Goal: Task Accomplishment & Management: Use online tool/utility

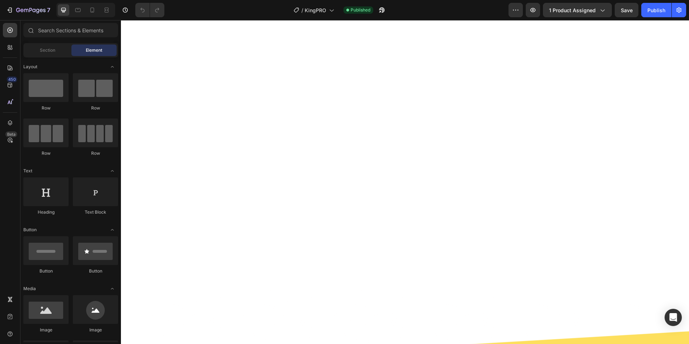
scroll to position [1686, 0]
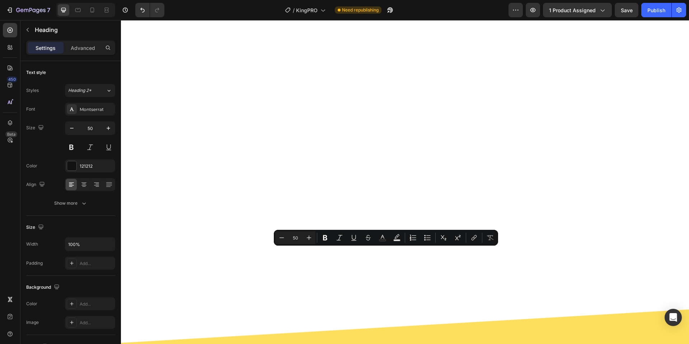
drag, startPoint x: 388, startPoint y: 262, endPoint x: 384, endPoint y: 262, distance: 3.9
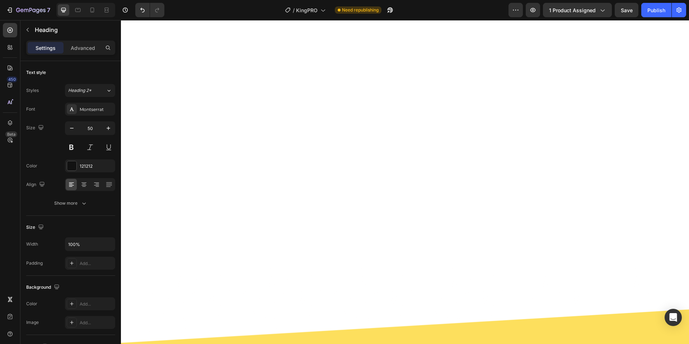
click at [645, 14] on button "Publish" at bounding box center [657, 10] width 30 height 14
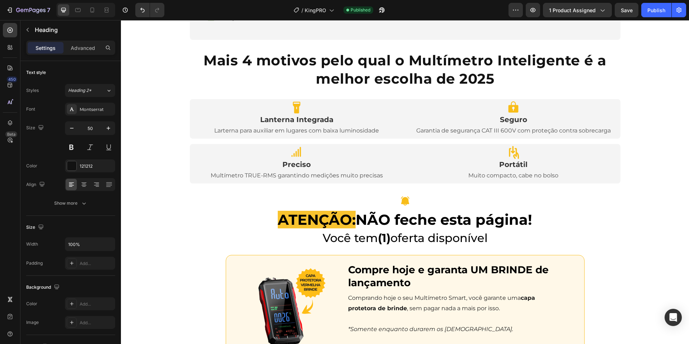
scroll to position [827, 0]
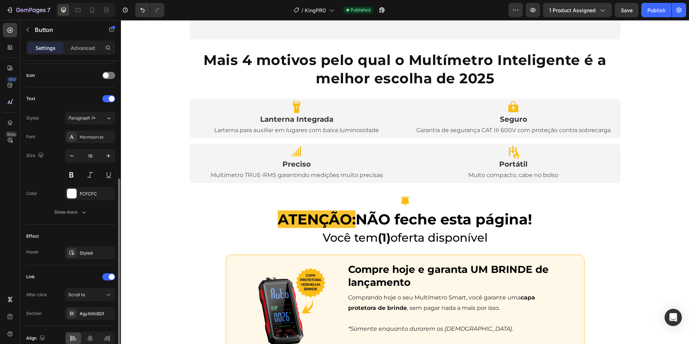
scroll to position [249, 0]
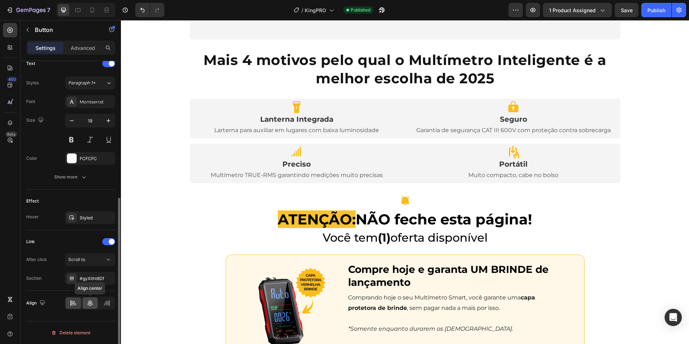
click at [90, 301] on icon at bounding box center [90, 302] width 7 height 7
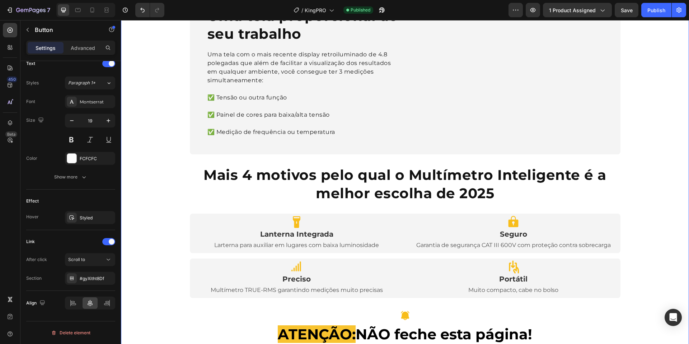
scroll to position [619, 0]
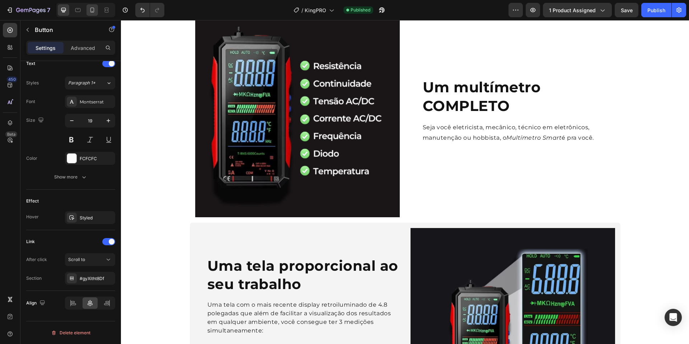
click at [87, 8] on div at bounding box center [92, 9] width 11 height 11
type input "60"
type input "15"
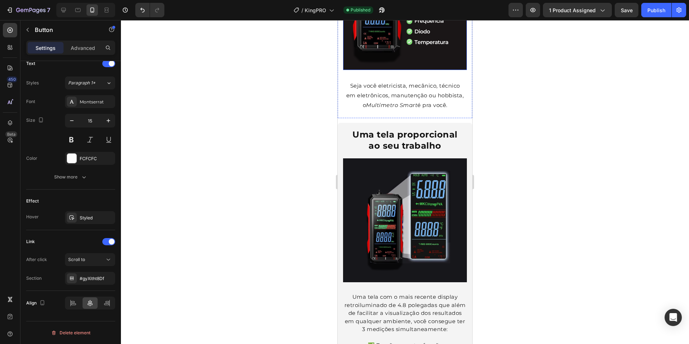
scroll to position [994, 0]
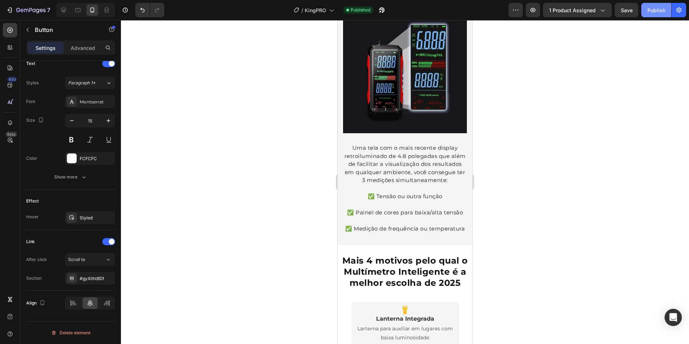
click at [658, 10] on div "Publish" at bounding box center [657, 10] width 18 height 8
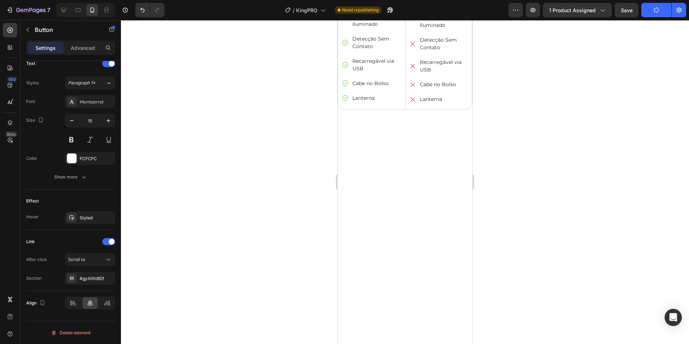
scroll to position [2138, 0]
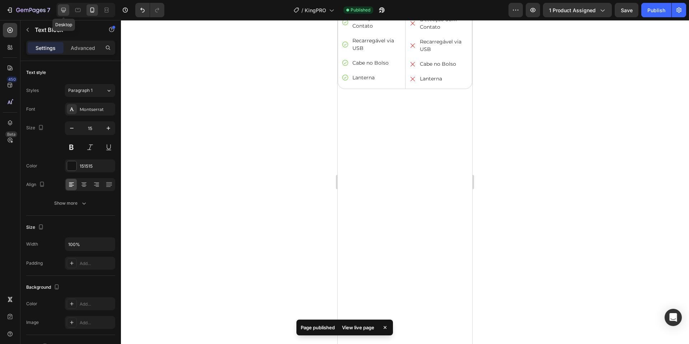
click at [59, 12] on div at bounding box center [63, 9] width 11 height 11
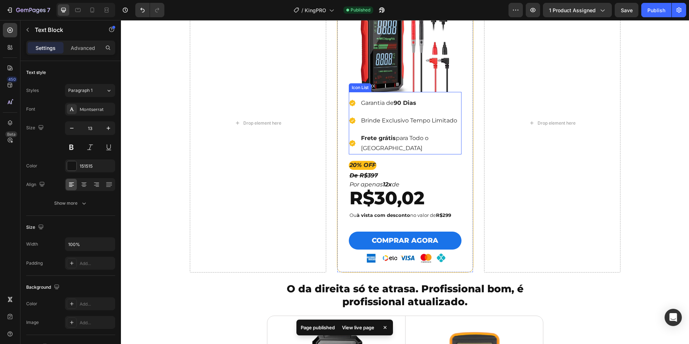
scroll to position [1759, 0]
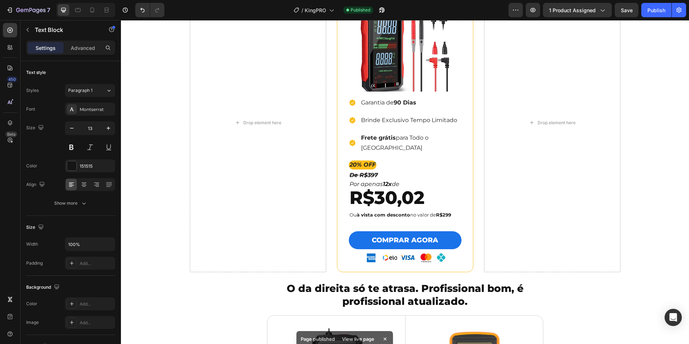
click at [418, 211] on p "Ou à vista com desconto no valor de R$299" at bounding box center [401, 215] width 102 height 8
click at [409, 211] on p "Ou à vista com desconto no valor de R$299" at bounding box center [401, 215] width 102 height 8
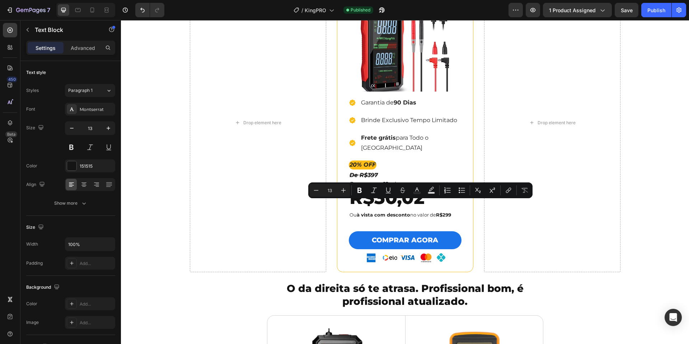
drag, startPoint x: 409, startPoint y: 205, endPoint x: 434, endPoint y: 206, distance: 25.2
click at [434, 211] on p "Ou à vista com desconto no valor de R$299" at bounding box center [401, 215] width 102 height 8
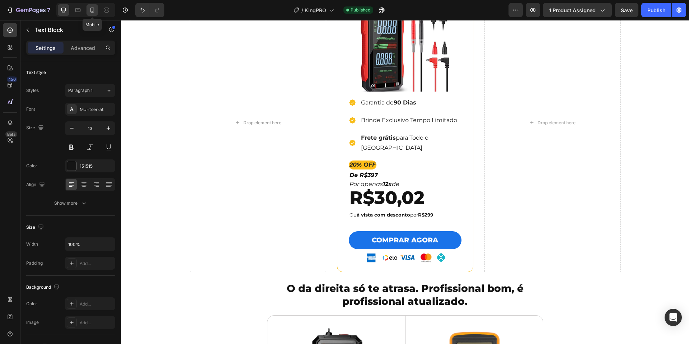
click at [94, 11] on icon at bounding box center [92, 10] width 4 height 5
type input "15"
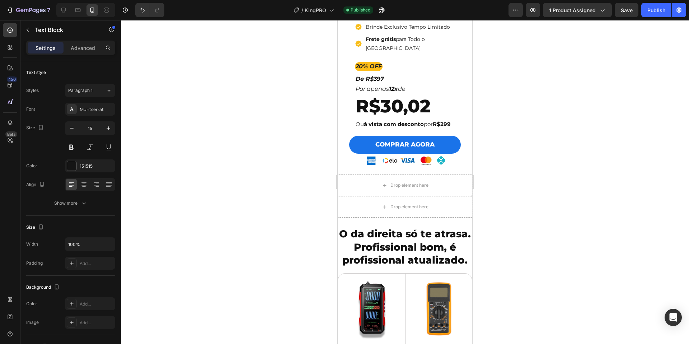
scroll to position [2125, 0]
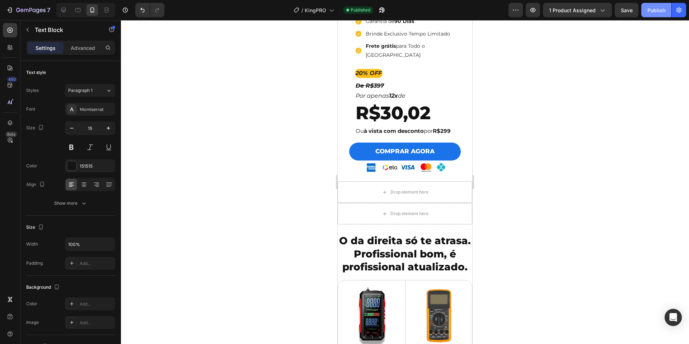
click at [652, 12] on div "Publish" at bounding box center [657, 10] width 18 height 8
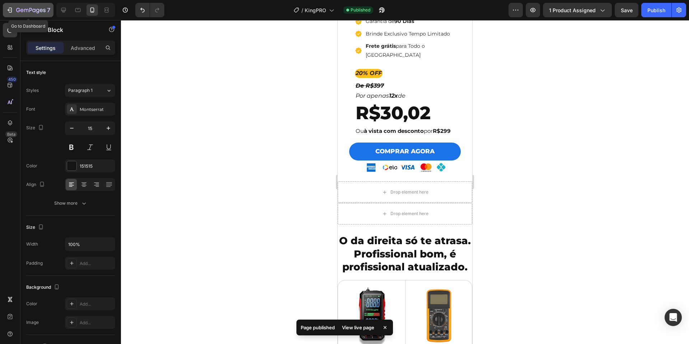
click at [8, 13] on icon "button" at bounding box center [9, 9] width 7 height 7
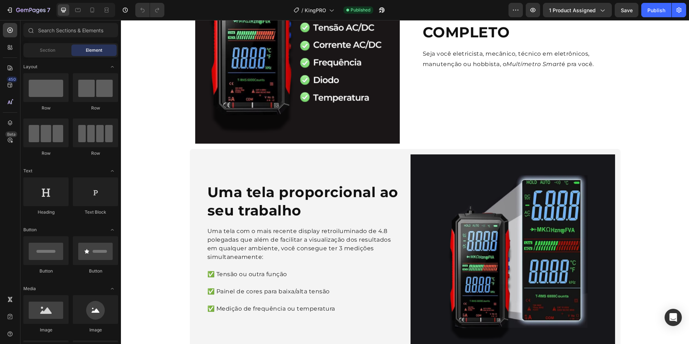
scroll to position [774, 0]
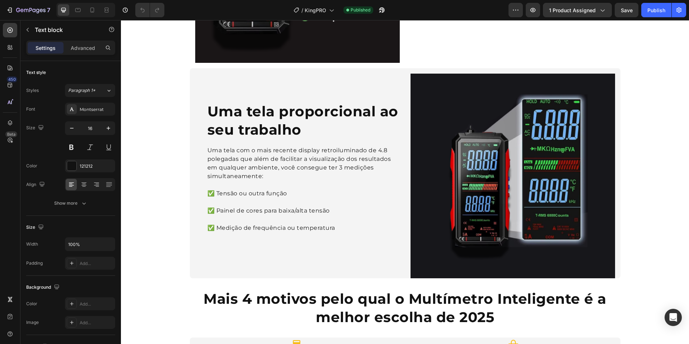
drag, startPoint x: 206, startPoint y: 61, endPoint x: 393, endPoint y: 126, distance: 198.6
copy div "Recarregável via USB, o Multímetro Smart nunca te deixará na mão: basta uma car…"
